Goal: Browse casually: Explore the website without a specific task or goal

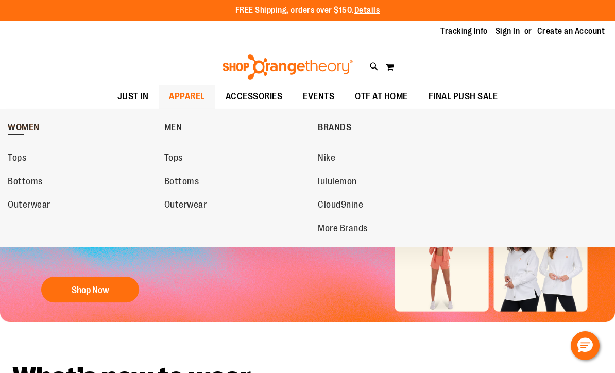
click at [26, 125] on span "WOMEN" at bounding box center [24, 128] width 32 height 13
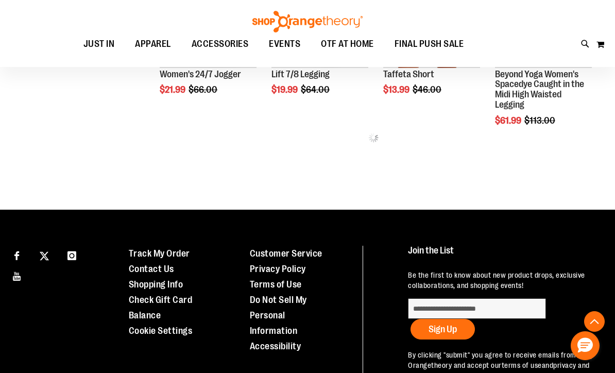
scroll to position [566, 0]
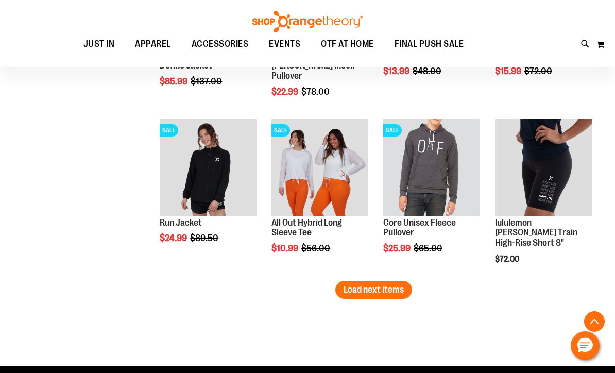
scroll to position [1422, 0]
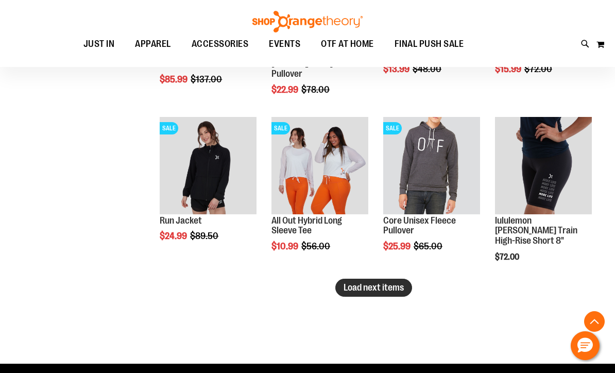
click at [372, 289] on span "Load next items" at bounding box center [374, 287] width 60 height 10
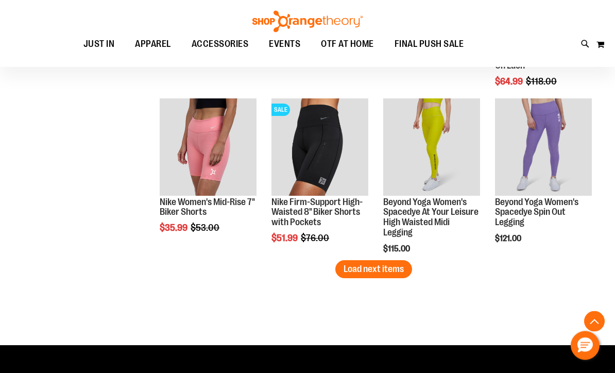
scroll to position [1942, 0]
click at [370, 271] on span "Load next items" at bounding box center [374, 269] width 60 height 10
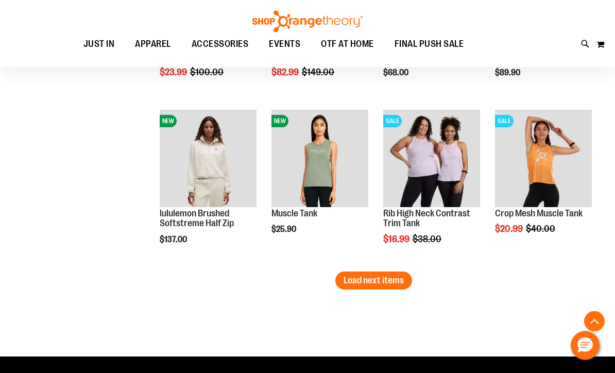
scroll to position [2431, 0]
click at [369, 285] on span "Load next items" at bounding box center [374, 280] width 60 height 10
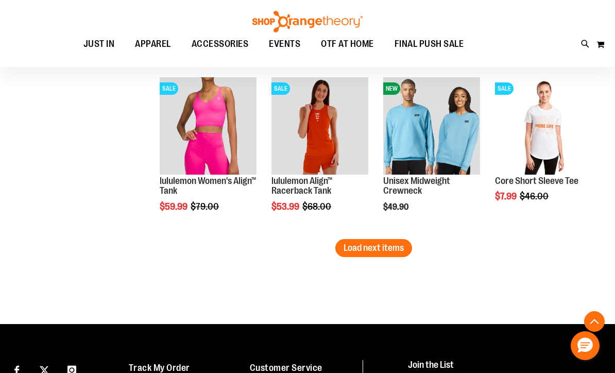
scroll to position [2966, 0]
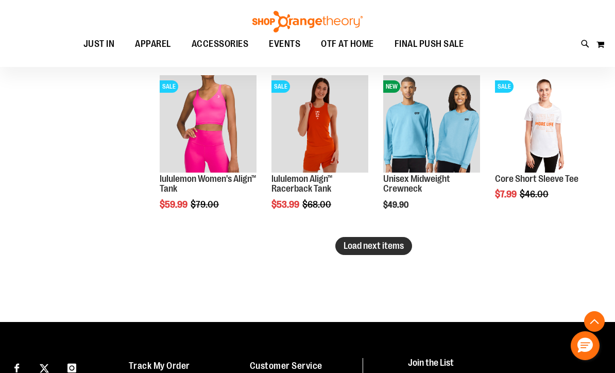
click at [376, 252] on button "Load next items" at bounding box center [373, 246] width 77 height 18
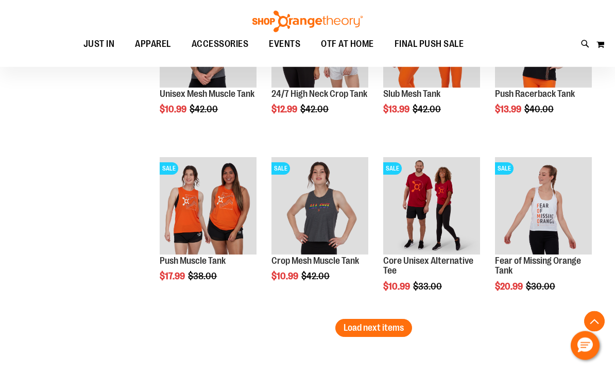
scroll to position [3385, 0]
click at [368, 331] on span "Load next items" at bounding box center [374, 327] width 60 height 10
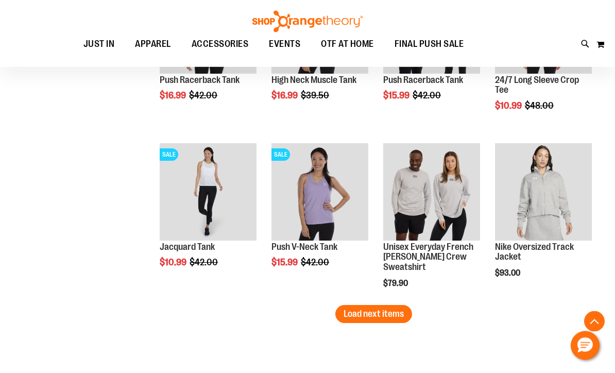
scroll to position [3900, 0]
click at [381, 316] on span "Load next items" at bounding box center [374, 314] width 60 height 10
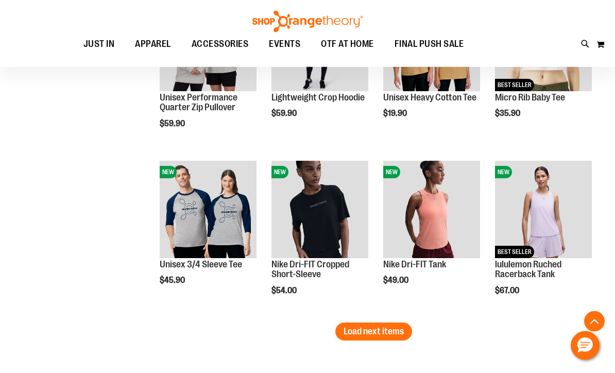
scroll to position [4383, 0]
click at [381, 332] on span "Load next items" at bounding box center [374, 331] width 60 height 10
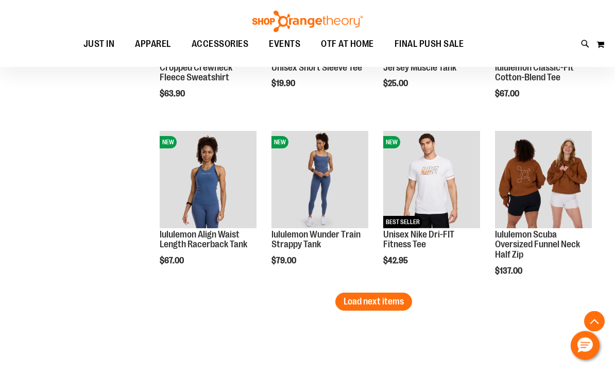
scroll to position [4914, 0]
click at [372, 309] on button "Load next items" at bounding box center [373, 302] width 77 height 18
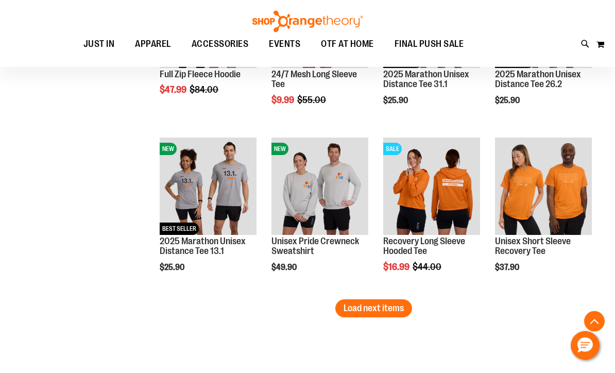
scroll to position [5462, 0]
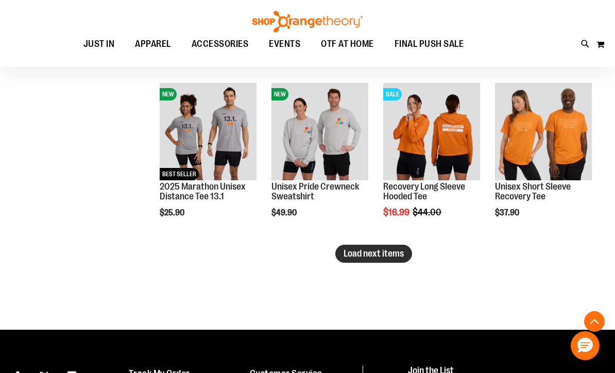
click at [379, 256] on span "Load next items" at bounding box center [374, 253] width 60 height 10
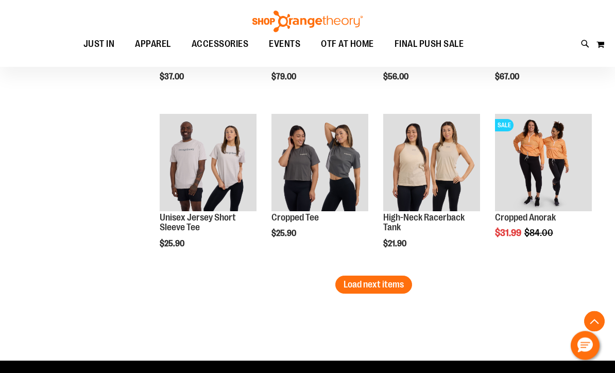
scroll to position [5932, 0]
click at [383, 287] on span "Load next items" at bounding box center [374, 284] width 60 height 10
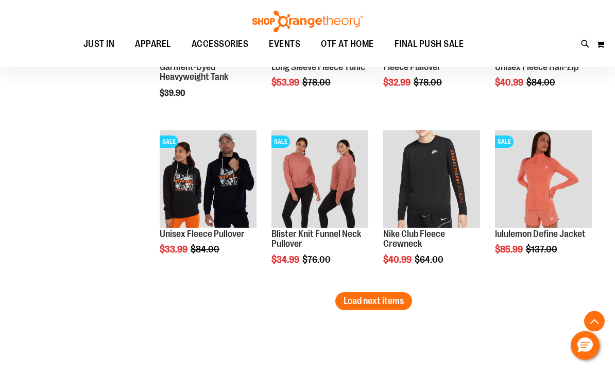
scroll to position [6416, 0]
click at [366, 305] on span "Load next items" at bounding box center [374, 301] width 60 height 10
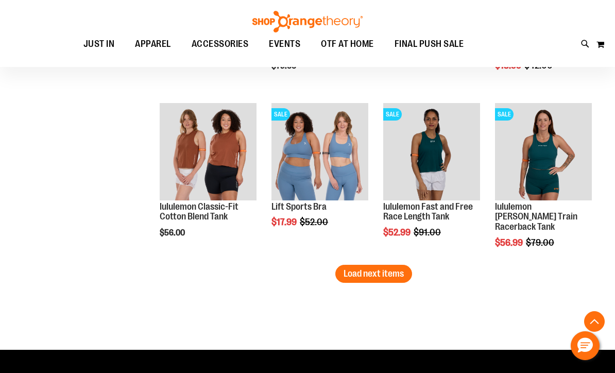
scroll to position [6947, 0]
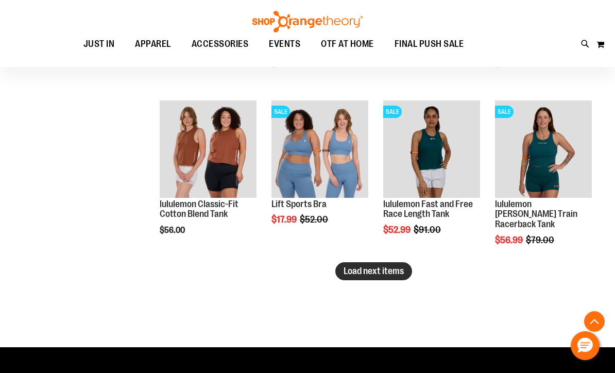
click at [377, 278] on button "Load next items" at bounding box center [373, 271] width 77 height 18
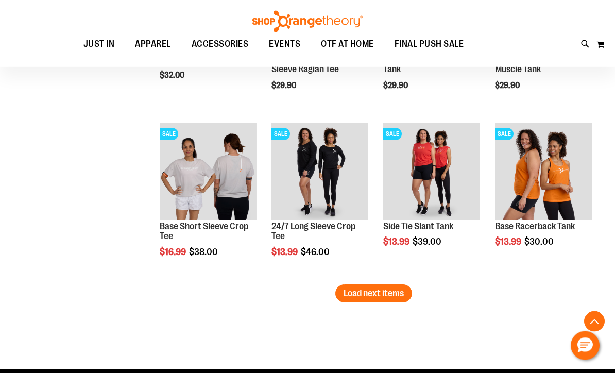
scroll to position [7426, 0]
click at [377, 294] on span "Load next items" at bounding box center [374, 293] width 60 height 10
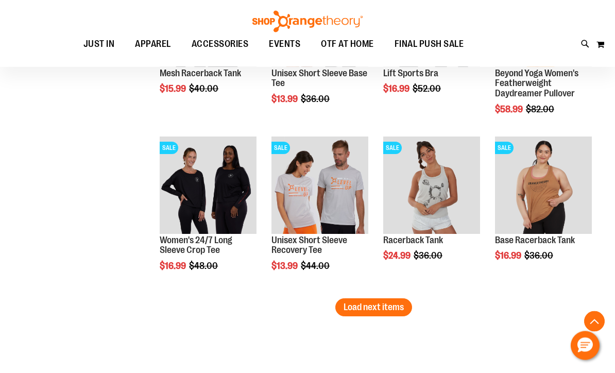
scroll to position [7928, 0]
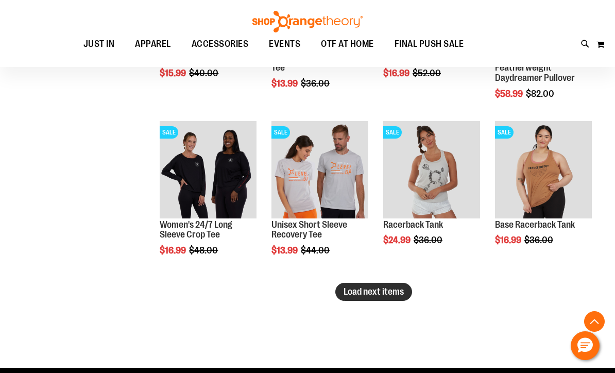
click at [367, 296] on span "Load next items" at bounding box center [374, 291] width 60 height 10
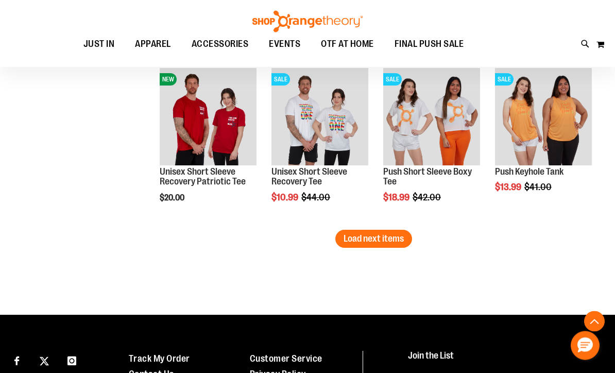
scroll to position [8482, 0]
click at [377, 241] on span "Load next items" at bounding box center [374, 238] width 60 height 10
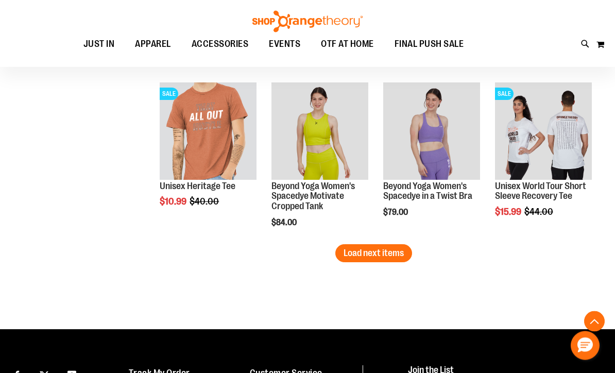
scroll to position [8968, 0]
click at [384, 260] on button "Load next items" at bounding box center [373, 253] width 77 height 18
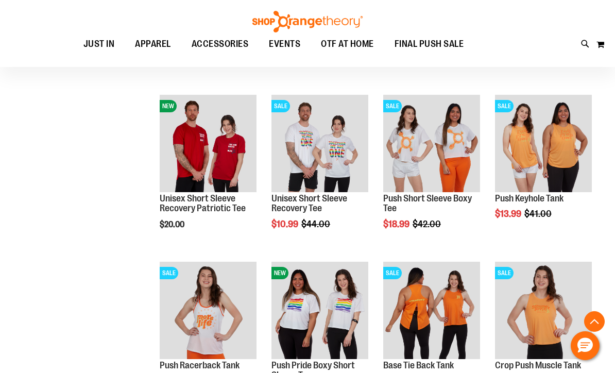
scroll to position [8454, 0]
